Goal: Transaction & Acquisition: Purchase product/service

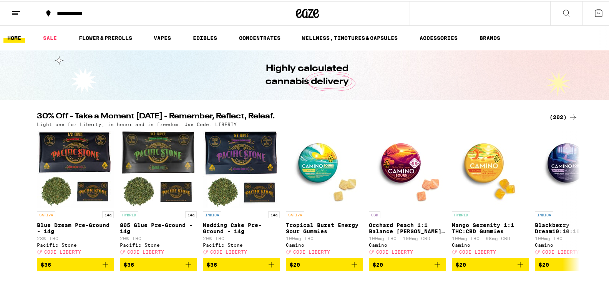
click at [553, 119] on div "(202)" at bounding box center [563, 115] width 28 height 9
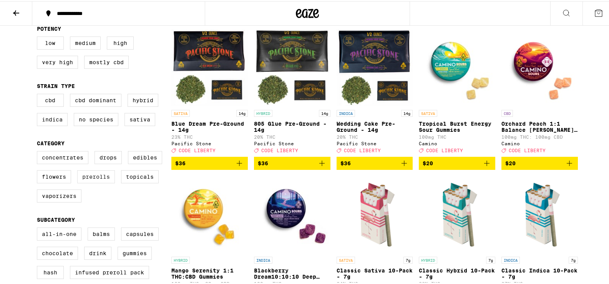
scroll to position [84, 0]
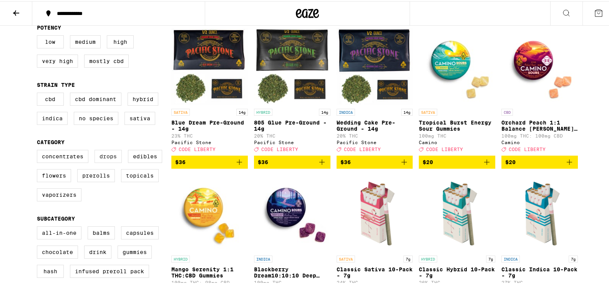
click at [103, 159] on label "Drops" at bounding box center [107, 155] width 27 height 13
click at [39, 150] on input "Drops" at bounding box center [38, 150] width 0 height 0
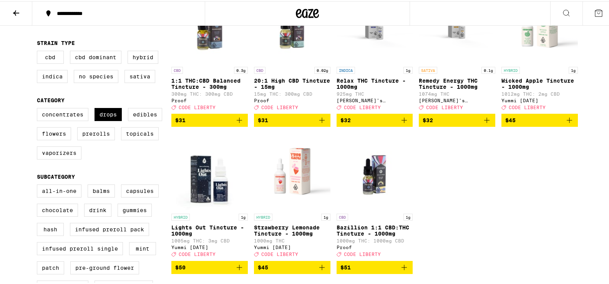
scroll to position [136, 0]
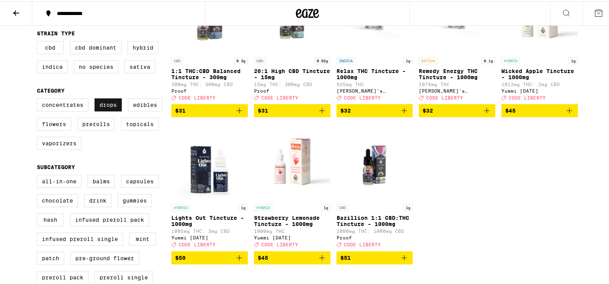
click at [106, 109] on label "Drops" at bounding box center [107, 103] width 27 height 13
click at [39, 99] on input "Drops" at bounding box center [38, 98] width 0 height 0
checkbox input "false"
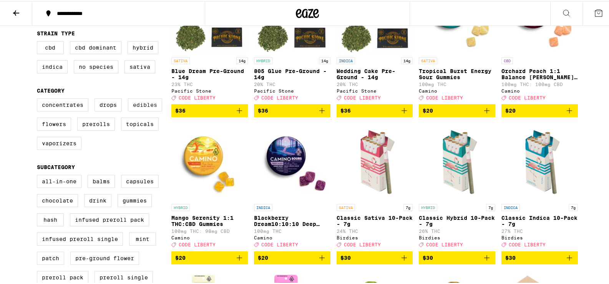
click at [137, 107] on label "Edibles" at bounding box center [145, 103] width 34 height 13
click at [39, 99] on input "Edibles" at bounding box center [38, 98] width 0 height 0
checkbox input "true"
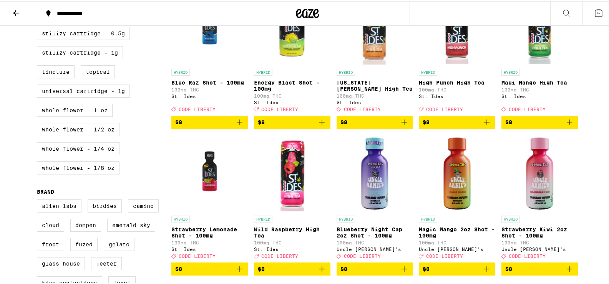
scroll to position [348, 0]
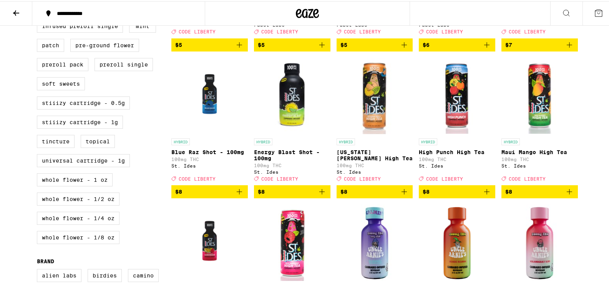
click at [70, 127] on label "STIIIZY Cartridge - 1g" at bounding box center [80, 120] width 86 height 13
checkbox input "true"
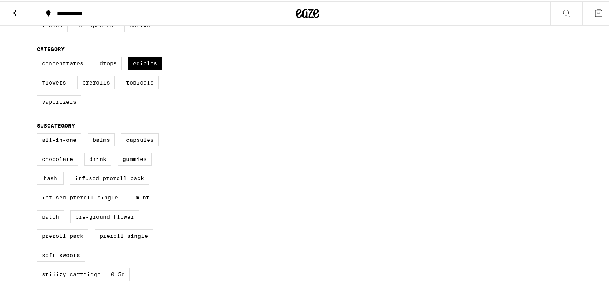
click at [144, 61] on fieldset "Category Concentrates Drops Edibles Flowers Prerolls Topicals Vaporizers" at bounding box center [104, 79] width 134 height 68
click at [139, 69] on label "Edibles" at bounding box center [145, 62] width 34 height 13
click at [39, 57] on input "Edibles" at bounding box center [38, 57] width 0 height 0
checkbox input "false"
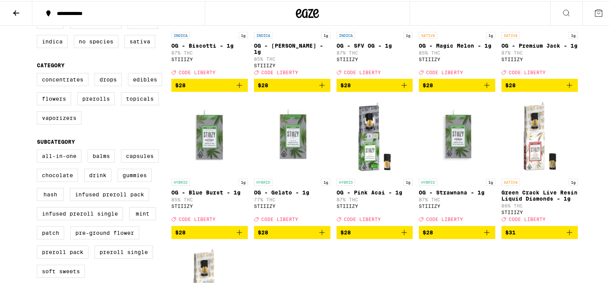
scroll to position [157, 0]
